Goal: Task Accomplishment & Management: Manage account settings

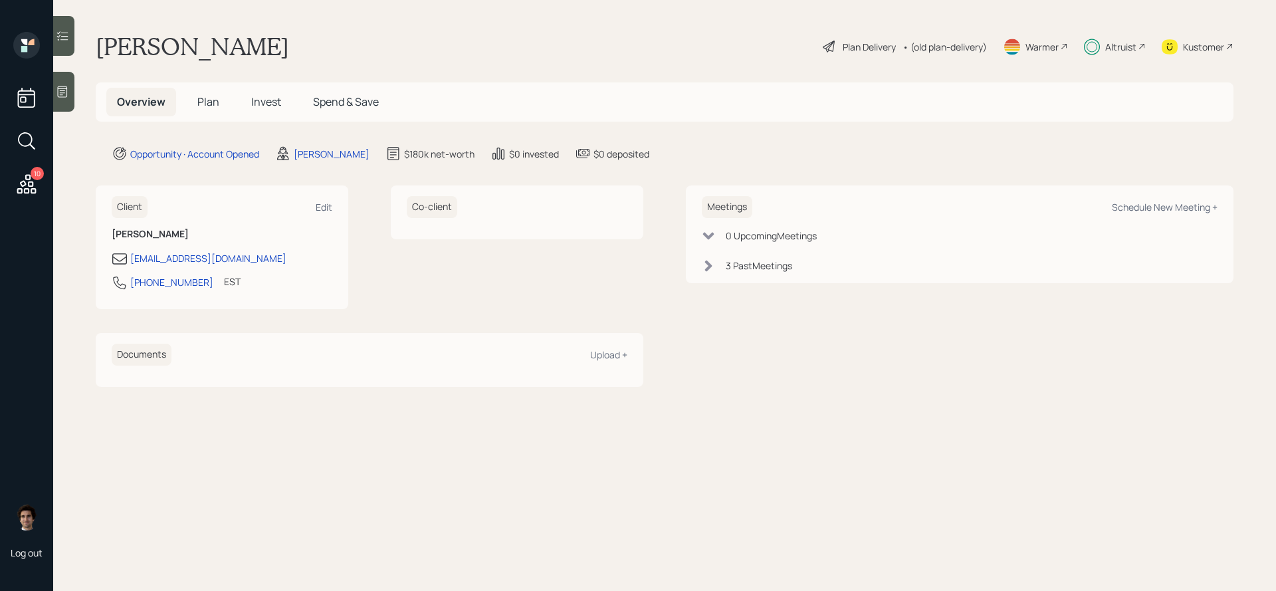
click at [265, 100] on span "Invest" at bounding box center [266, 101] width 30 height 15
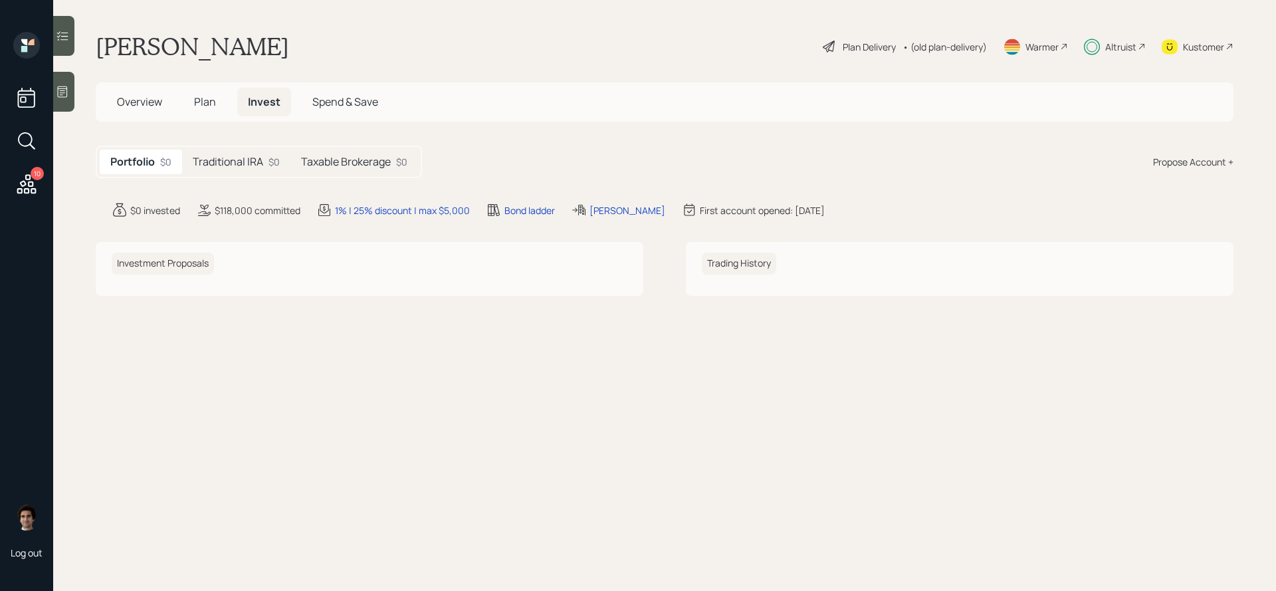
click at [225, 170] on div "Traditional IRA $0" at bounding box center [236, 162] width 108 height 25
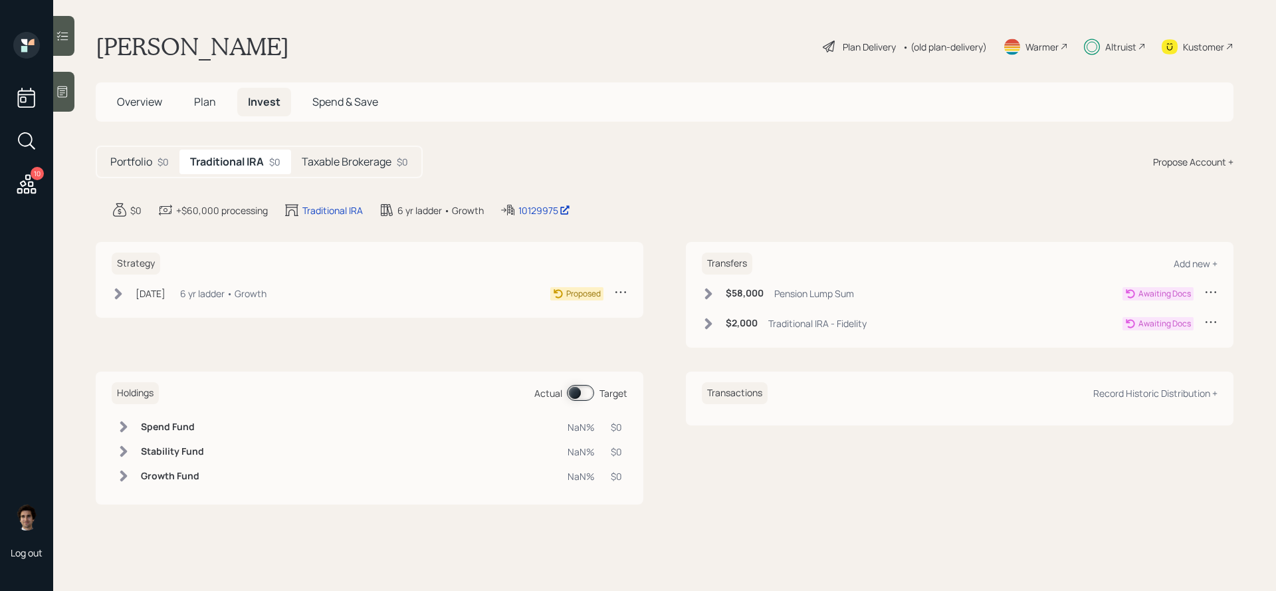
click at [188, 308] on div "Strategy [DATE] [DATE] 3:36 PM EDT 6 yr ladder • Growth Proposed" at bounding box center [370, 280] width 548 height 76
click at [188, 298] on div "[DATE] [DATE] 3:36 PM EDT 6 yr ladder • Growth" at bounding box center [189, 293] width 155 height 17
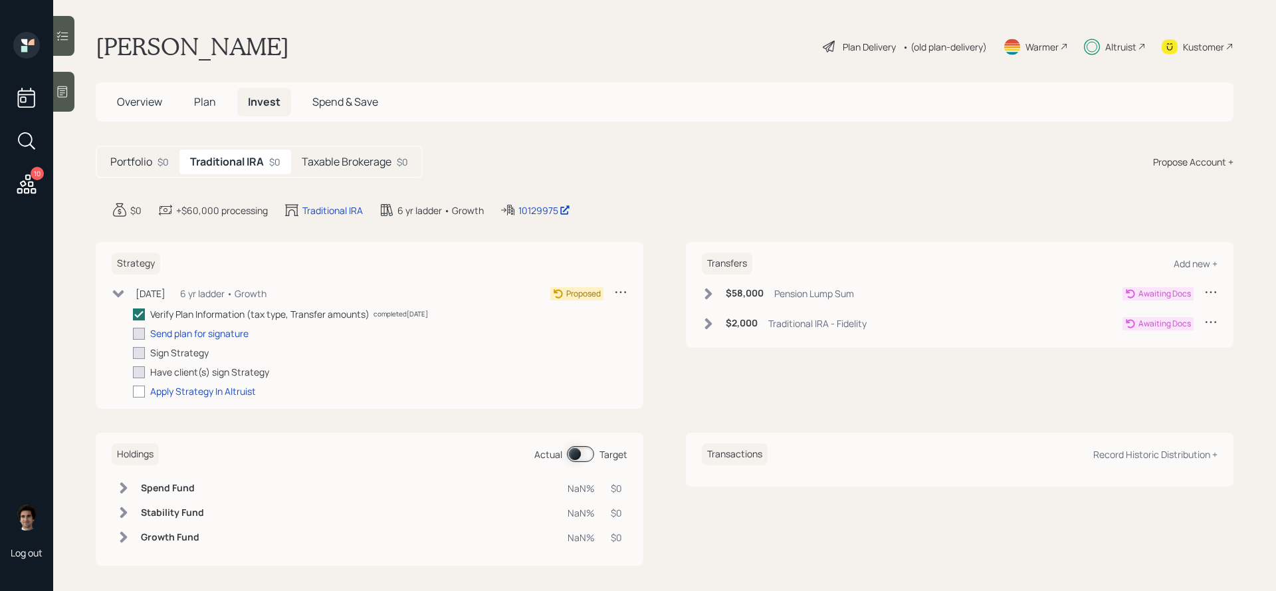
click at [792, 328] on div "Traditional IRA - Fidelity" at bounding box center [817, 323] width 98 height 14
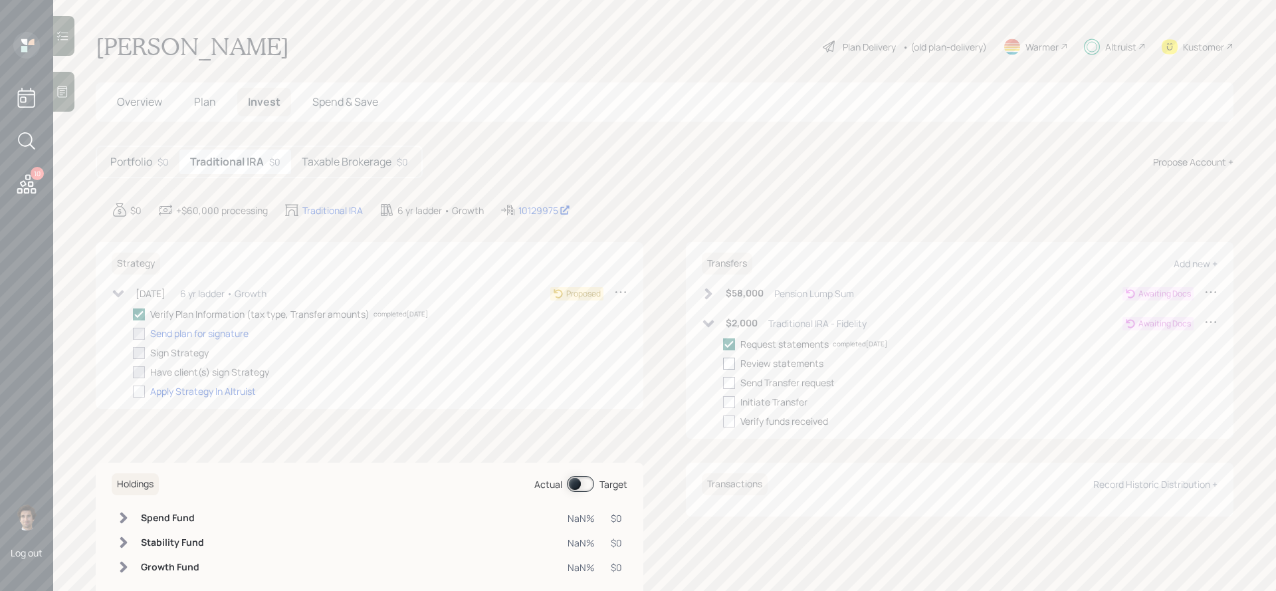
click at [737, 364] on label at bounding box center [731, 363] width 17 height 14
click at [723, 364] on input "checkbox" at bounding box center [723, 363] width 1 height 1
checkbox input "true"
click at [734, 378] on div at bounding box center [729, 383] width 12 height 12
click at [723, 382] on input "checkbox" at bounding box center [723, 382] width 1 height 1
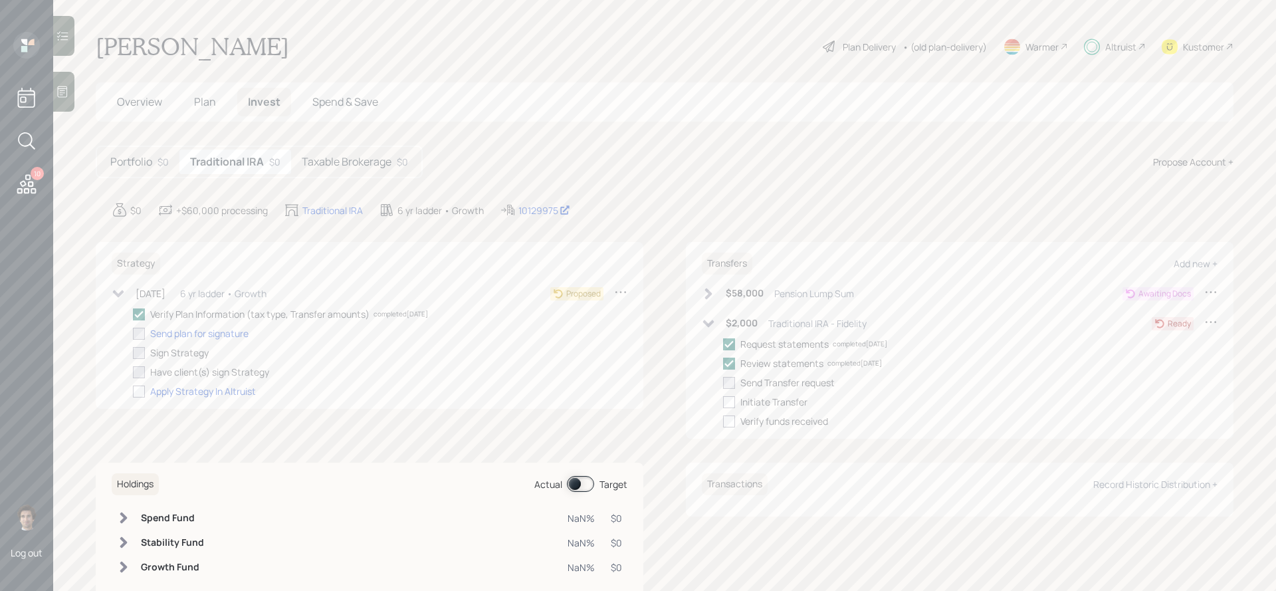
checkbox input "true"
click at [369, 162] on h5 "Taxable Brokerage" at bounding box center [347, 162] width 90 height 13
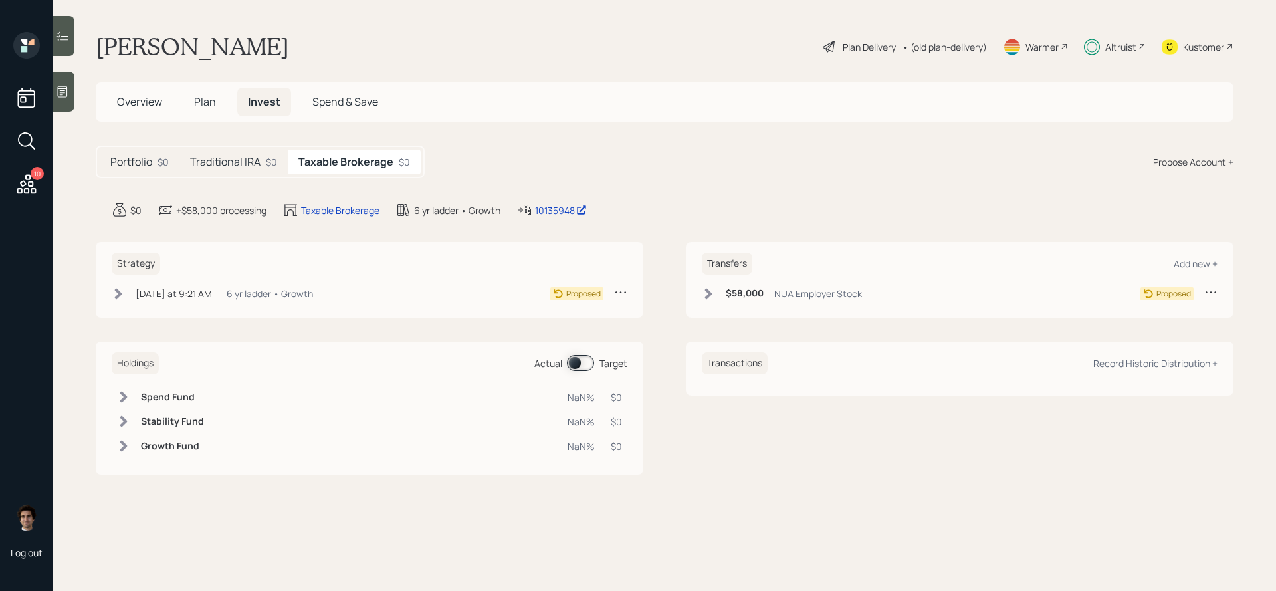
click at [810, 295] on div "NUA Employer Stock" at bounding box center [818, 293] width 88 height 14
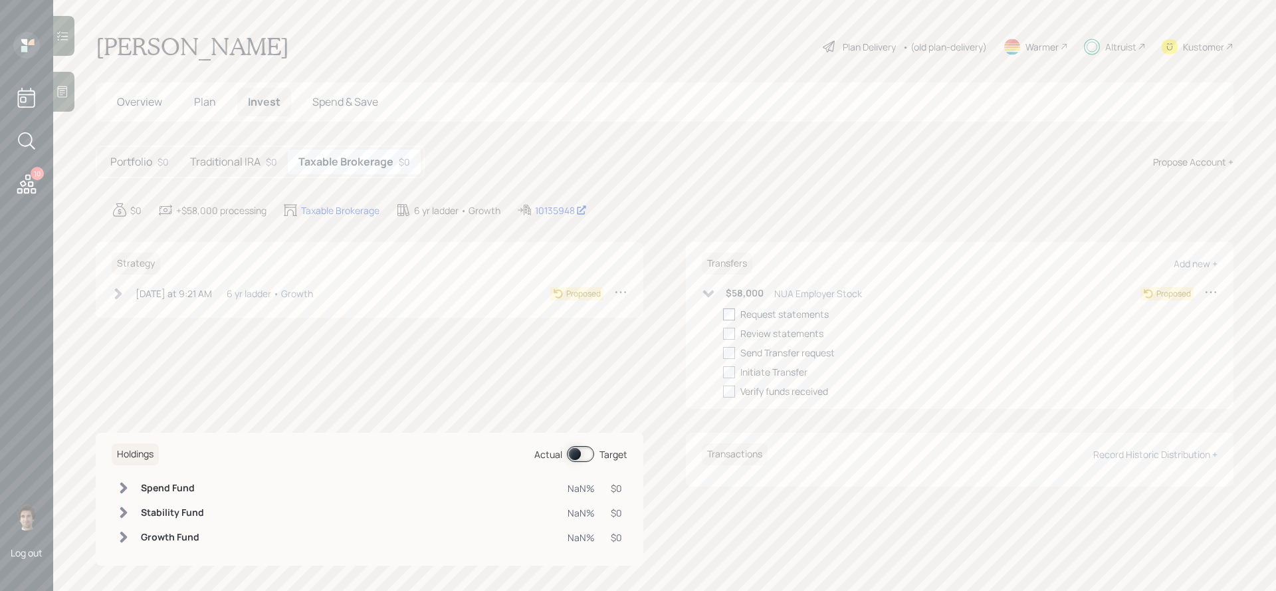
click at [737, 312] on label at bounding box center [731, 314] width 17 height 14
click at [723, 314] on input "checkbox" at bounding box center [723, 314] width 1 height 1
checkbox input "true"
click at [734, 330] on div at bounding box center [729, 334] width 12 height 12
click at [723, 333] on input "checkbox" at bounding box center [723, 333] width 1 height 1
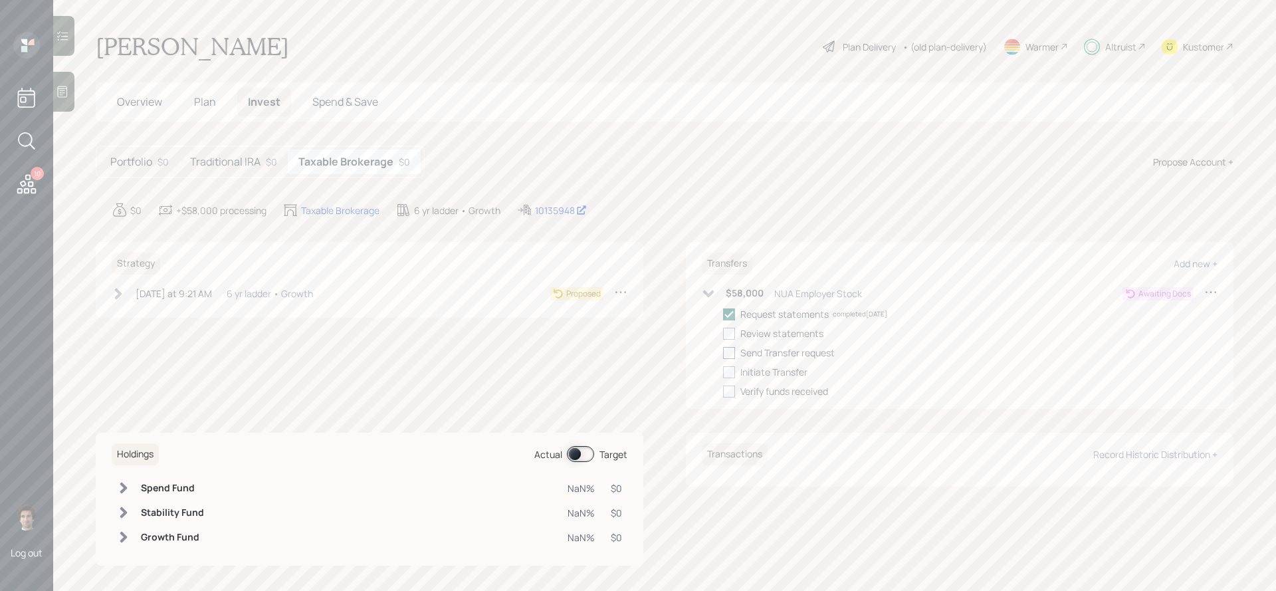
checkbox input "true"
click at [731, 354] on div at bounding box center [729, 353] width 12 height 12
click at [723, 353] on input "checkbox" at bounding box center [723, 352] width 1 height 1
checkbox input "true"
click at [731, 370] on div at bounding box center [729, 372] width 12 height 12
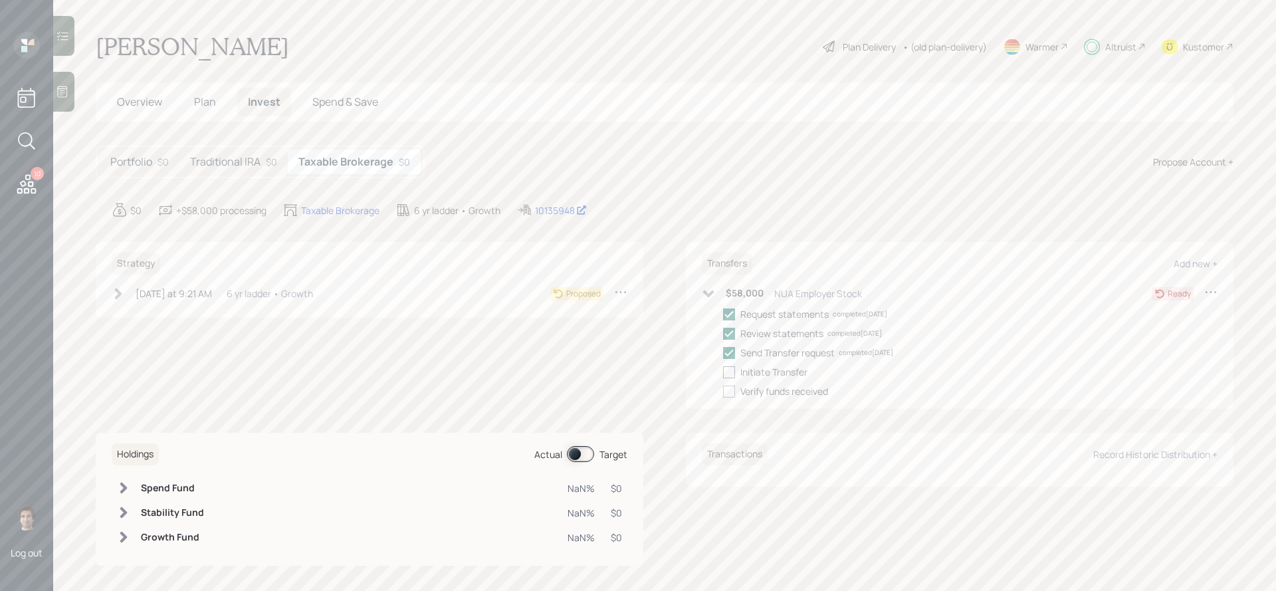
click at [723, 372] on input "checkbox" at bounding box center [723, 372] width 1 height 1
checkbox input "true"
click at [245, 296] on div "6 yr ladder • Growth" at bounding box center [270, 293] width 86 height 14
click at [142, 310] on div at bounding box center [139, 314] width 12 height 12
click at [133, 314] on input "checkbox" at bounding box center [132, 314] width 1 height 1
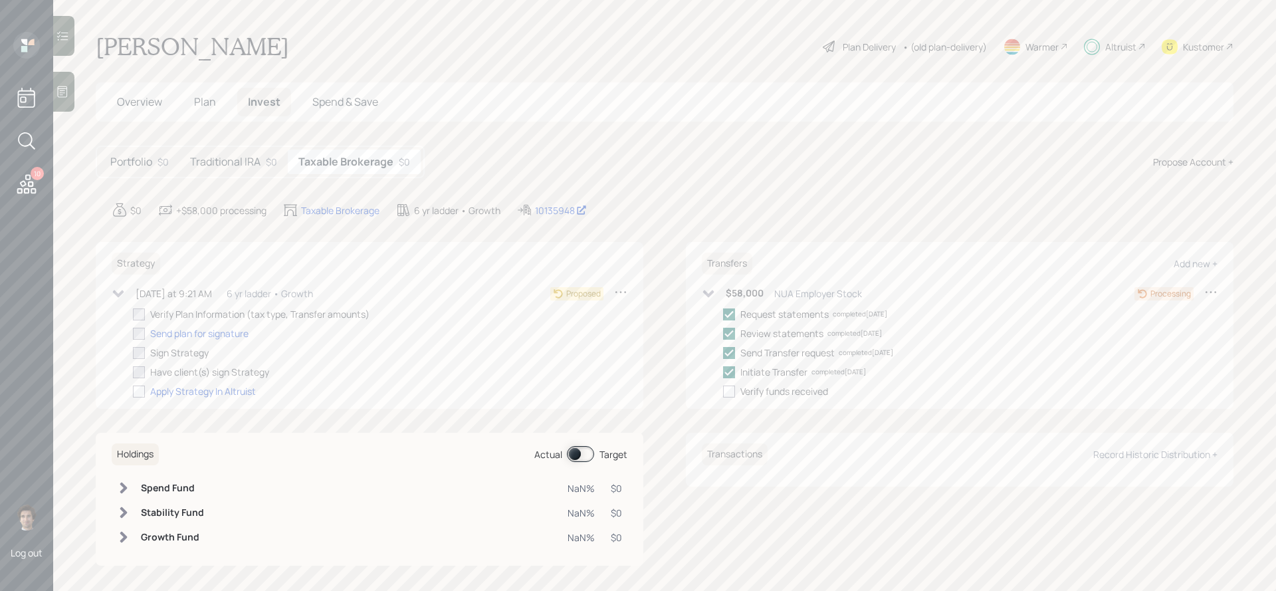
checkbox input "true"
click at [40, 168] on div "10" at bounding box center [37, 173] width 13 height 13
